Goal: Answer question/provide support: Share knowledge or assist other users

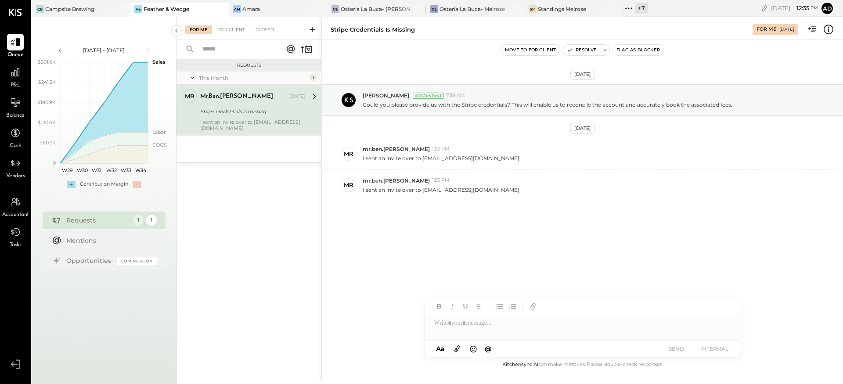
click at [481, 225] on div "[DATE] [PERSON_NAME] Accountant 7:38 AM Could you please provide us with the St…" at bounding box center [582, 164] width 521 height 205
click at [599, 52] on button "Resolve" at bounding box center [581, 50] width 37 height 11
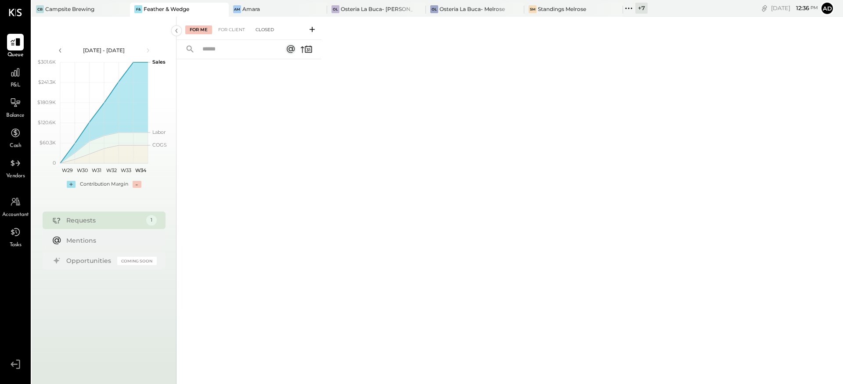
click at [265, 29] on div "Closed" at bounding box center [264, 29] width 27 height 9
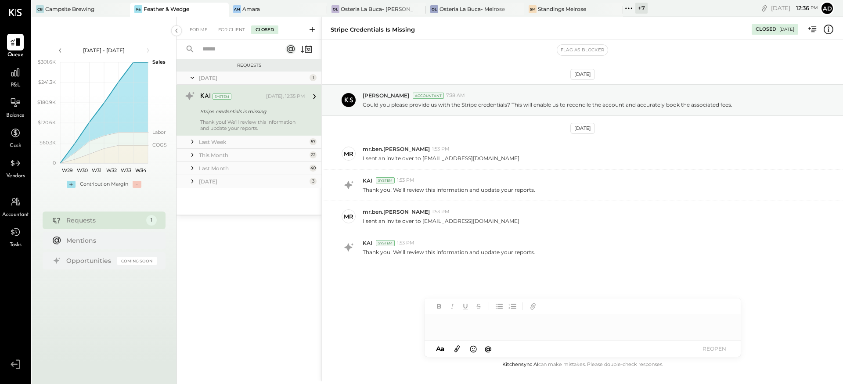
click at [480, 320] on div at bounding box center [583, 323] width 316 height 18
